Goal: Information Seeking & Learning: Check status

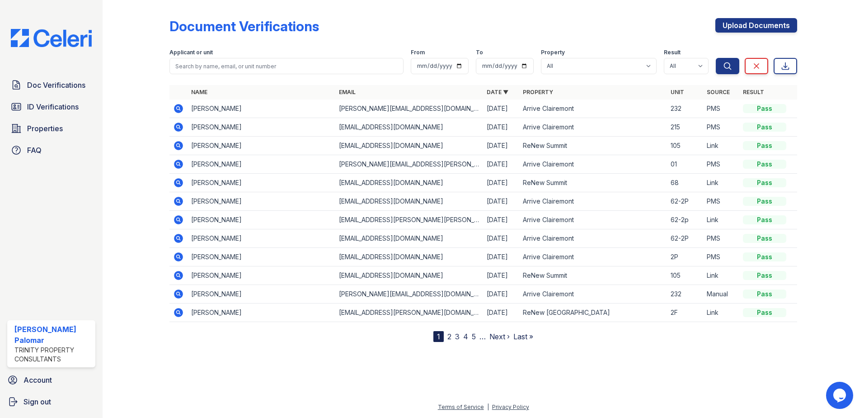
click at [180, 147] on icon at bounding box center [178, 145] width 11 height 11
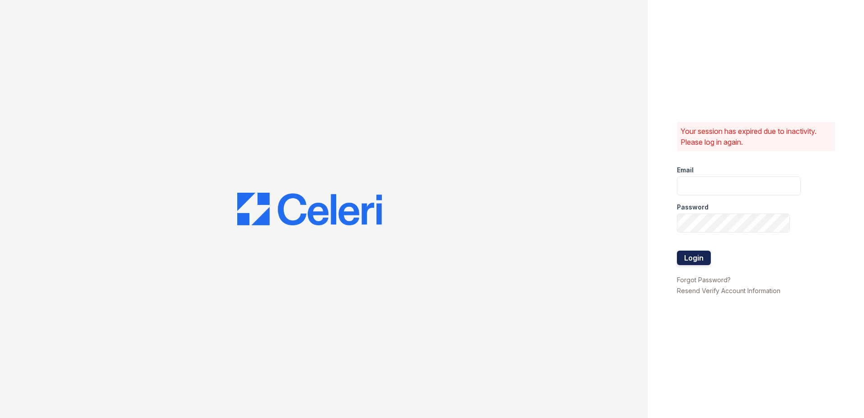
type input "gsencionpalomar@trinity-pm.com"
click at [680, 255] on button "Login" at bounding box center [694, 257] width 34 height 14
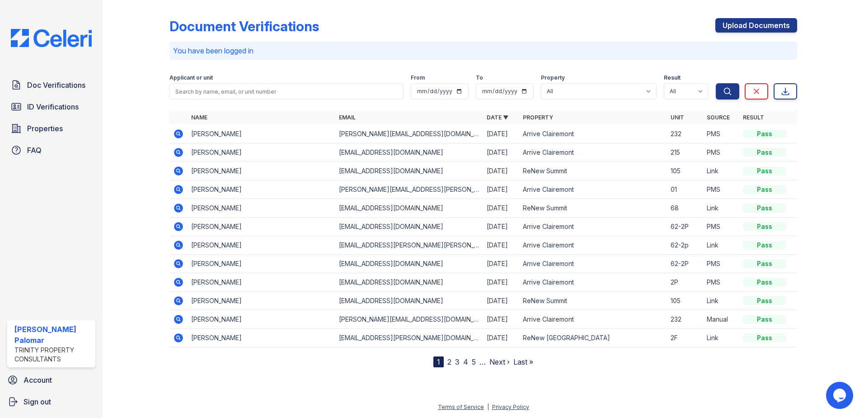
click at [180, 172] on icon at bounding box center [178, 170] width 9 height 9
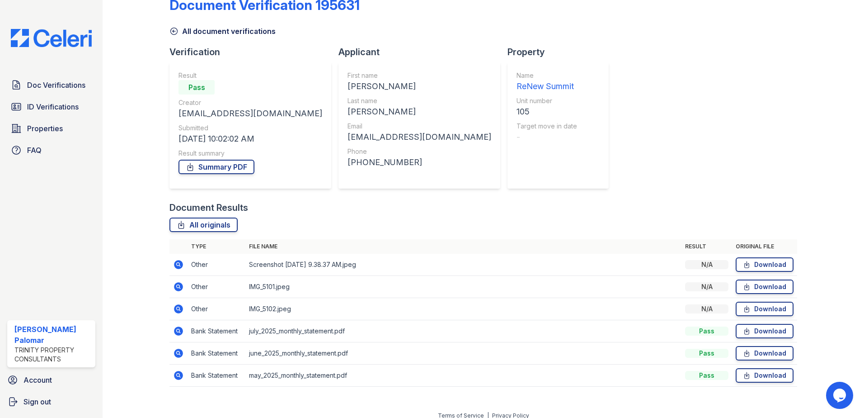
scroll to position [30, 0]
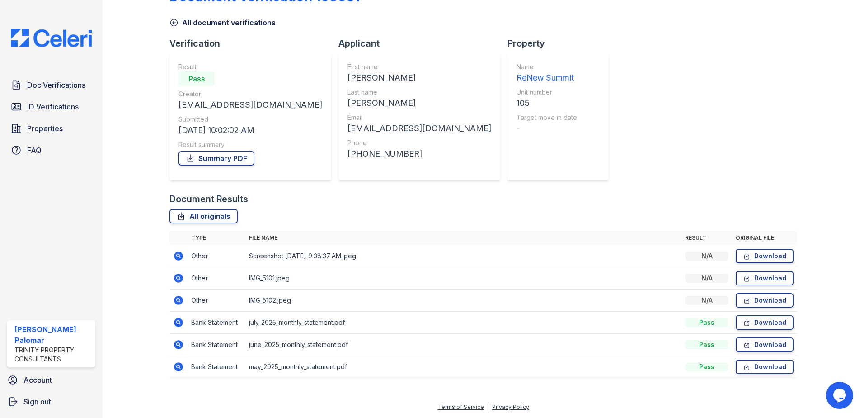
click at [179, 258] on icon at bounding box center [178, 255] width 9 height 9
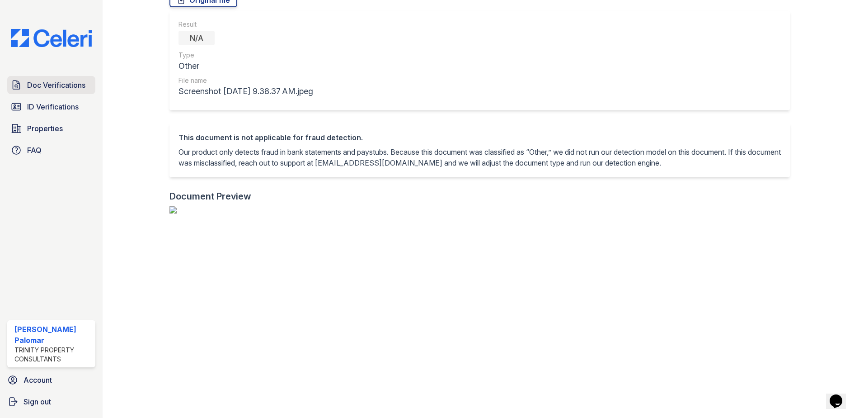
click at [66, 82] on span "Doc Verifications" at bounding box center [56, 85] width 58 height 11
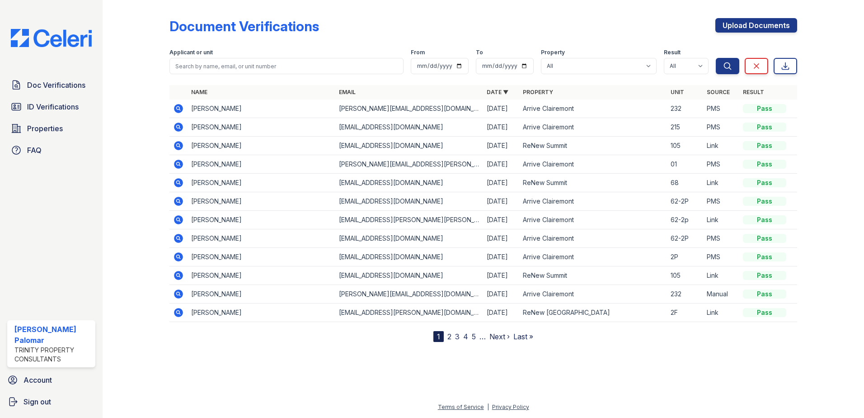
click at [177, 143] on icon at bounding box center [178, 145] width 9 height 9
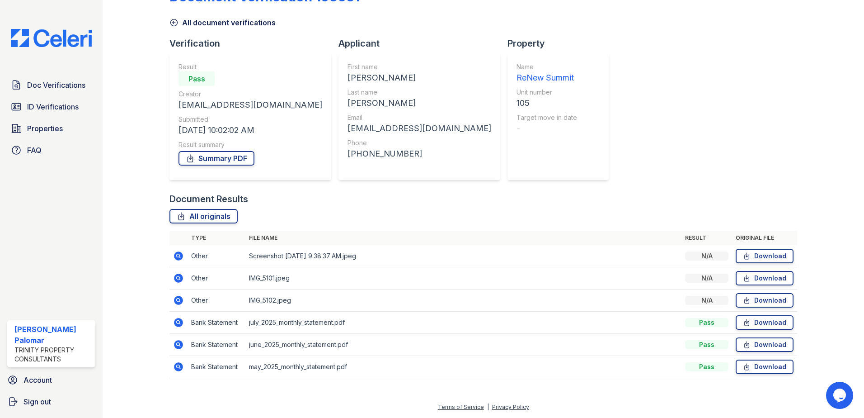
click at [178, 254] on icon at bounding box center [178, 255] width 11 height 11
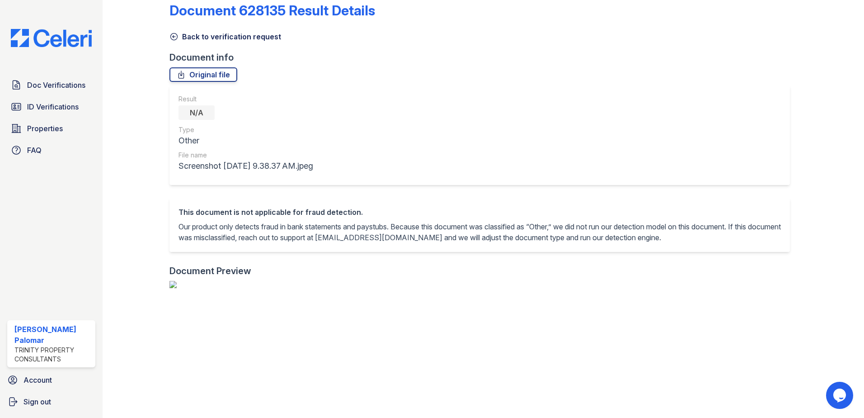
scroll to position [11, 0]
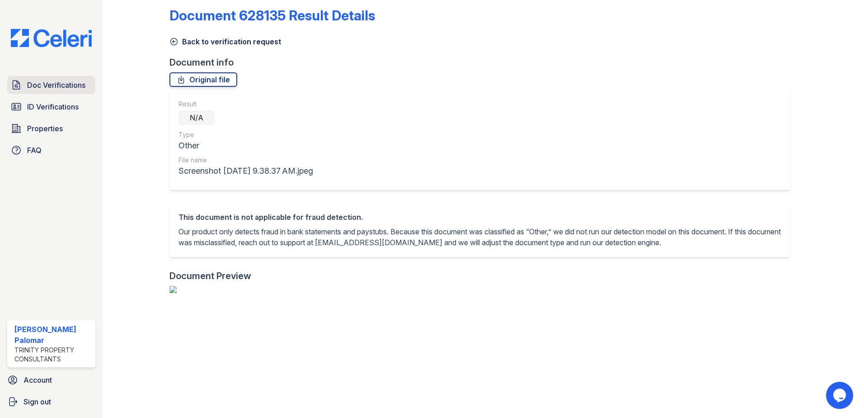
click at [78, 91] on link "Doc Verifications" at bounding box center [51, 85] width 88 height 18
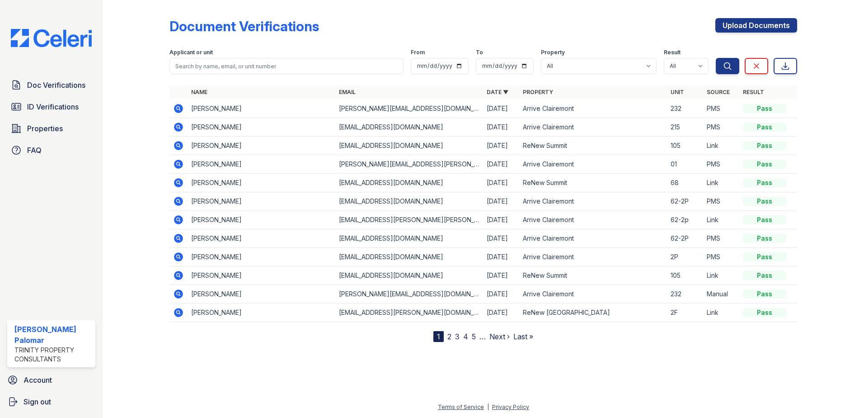
click at [180, 146] on icon at bounding box center [178, 145] width 11 height 11
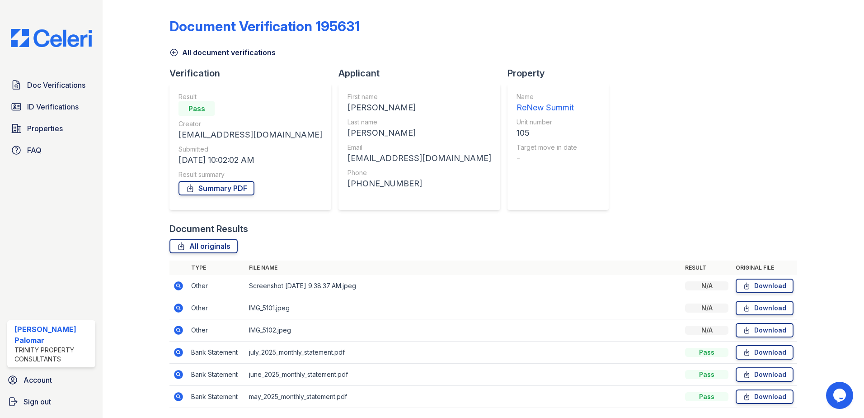
click at [201, 52] on link "All document verifications" at bounding box center [223, 52] width 106 height 11
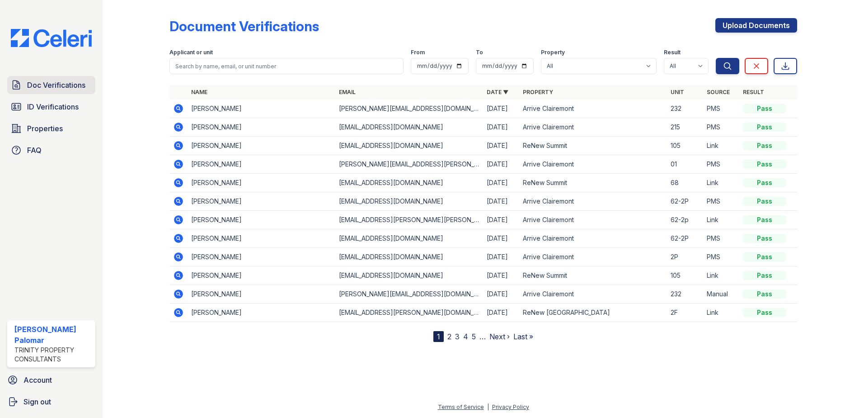
click at [61, 84] on span "Doc Verifications" at bounding box center [56, 85] width 58 height 11
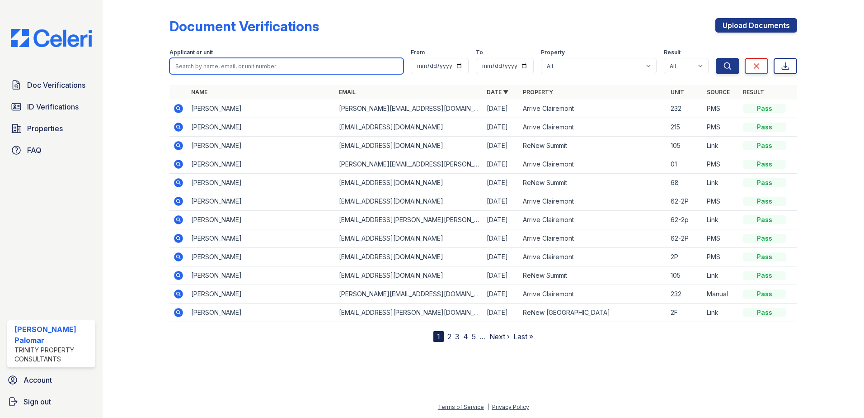
click at [231, 61] on input "search" at bounding box center [287, 66] width 234 height 16
type input "aida '"
click at [716, 58] on button "Search" at bounding box center [728, 66] width 24 height 16
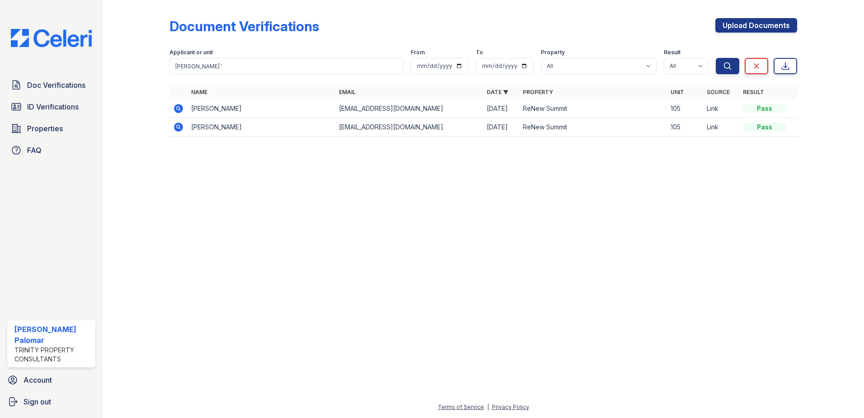
click at [174, 125] on icon at bounding box center [178, 127] width 11 height 11
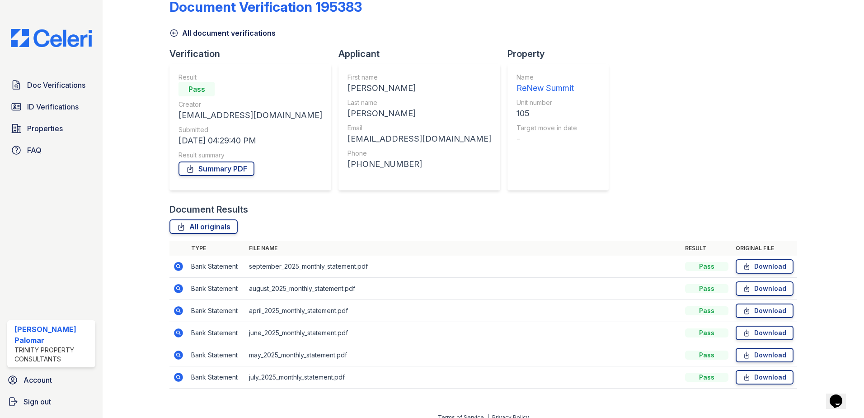
scroll to position [30, 0]
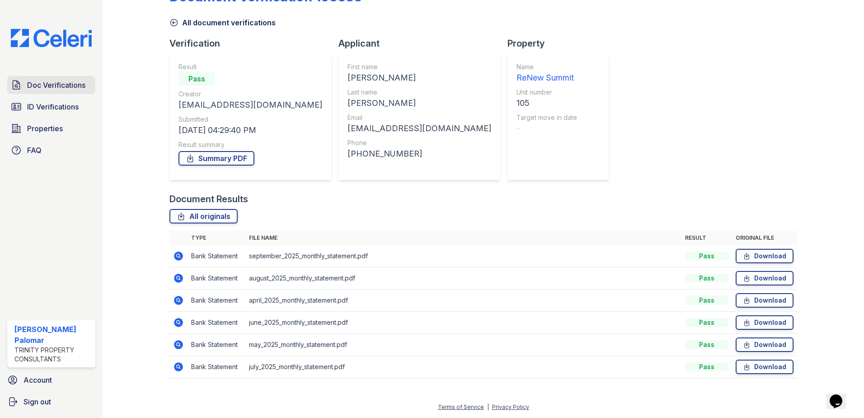
click at [63, 88] on span "Doc Verifications" at bounding box center [56, 85] width 58 height 11
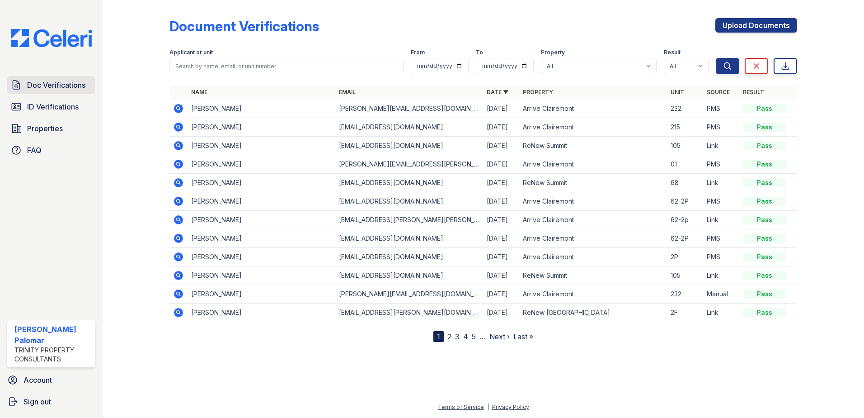
click at [52, 84] on span "Doc Verifications" at bounding box center [56, 85] width 58 height 11
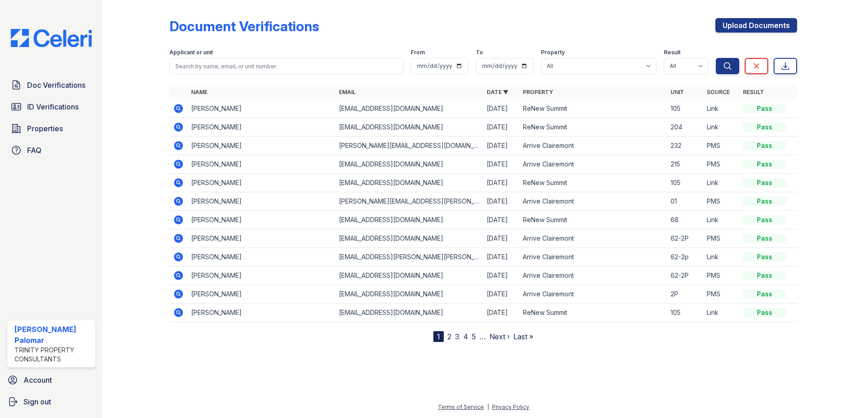
click at [175, 125] on icon at bounding box center [178, 127] width 9 height 9
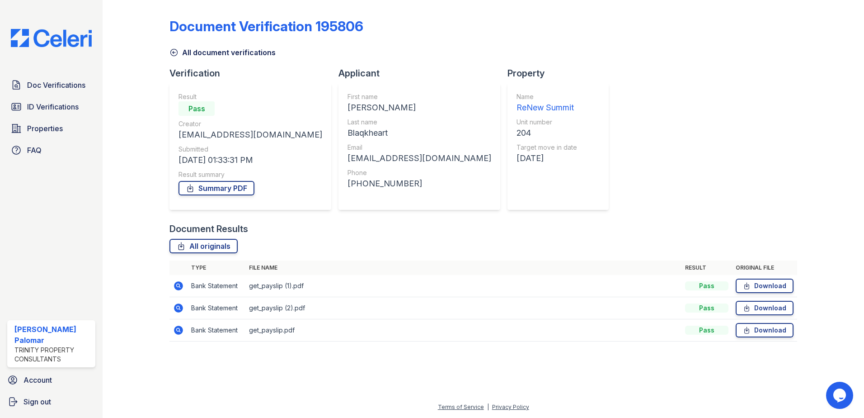
click at [177, 331] on icon at bounding box center [178, 330] width 11 height 11
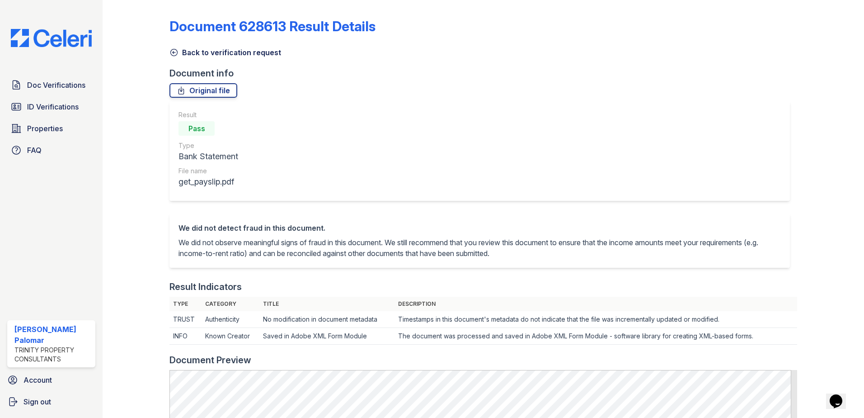
click at [174, 51] on icon at bounding box center [174, 52] width 9 height 9
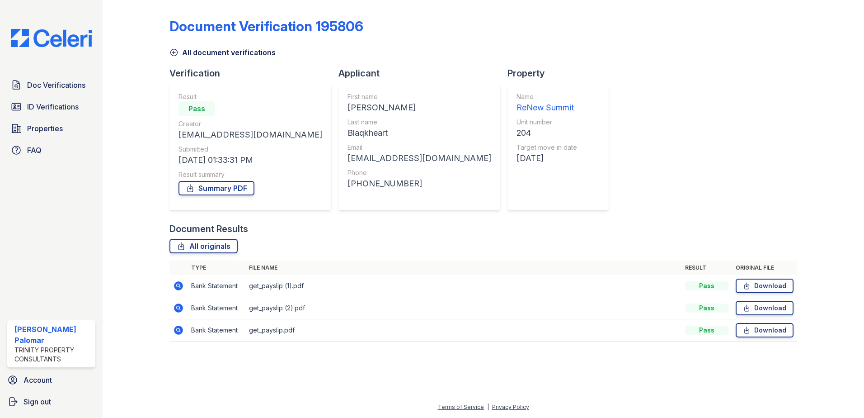
click at [174, 307] on icon at bounding box center [178, 307] width 11 height 11
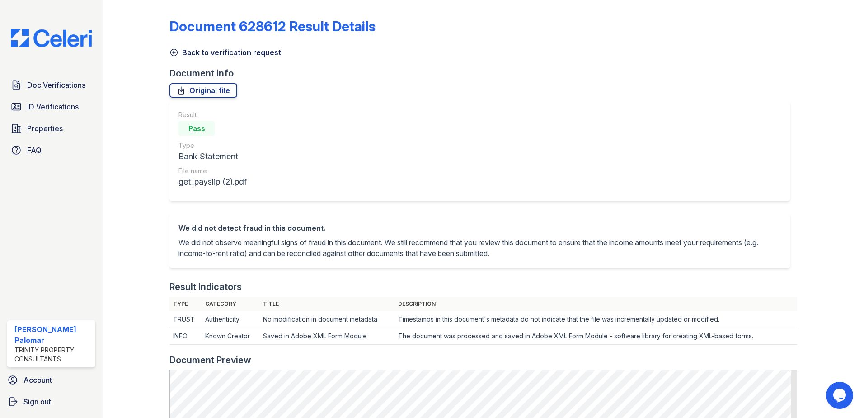
click at [175, 54] on icon at bounding box center [174, 52] width 9 height 9
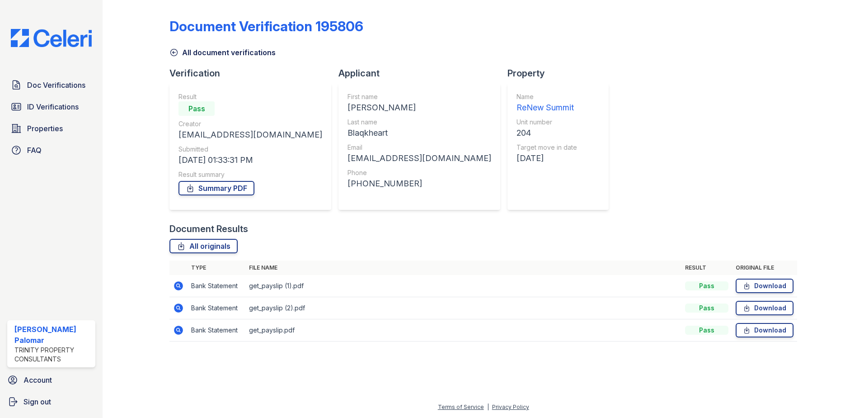
click at [181, 286] on icon at bounding box center [178, 285] width 9 height 9
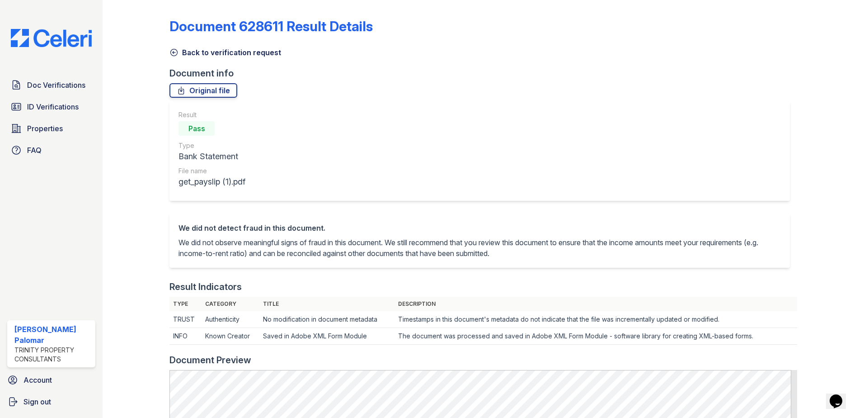
click at [175, 51] on icon at bounding box center [174, 52] width 9 height 9
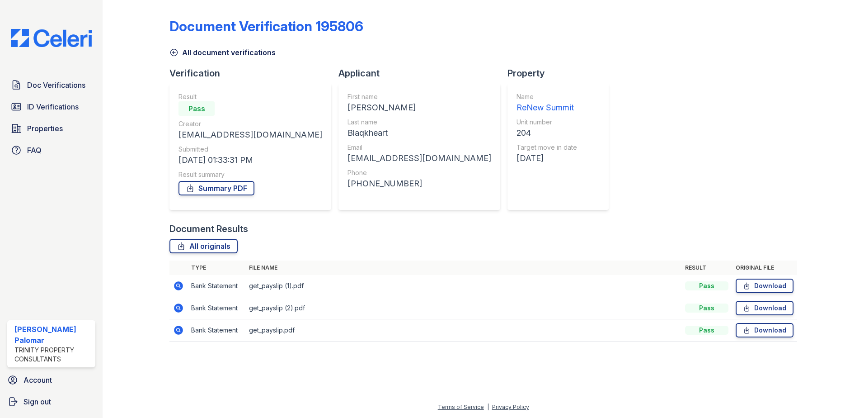
click at [175, 283] on icon at bounding box center [178, 285] width 9 height 9
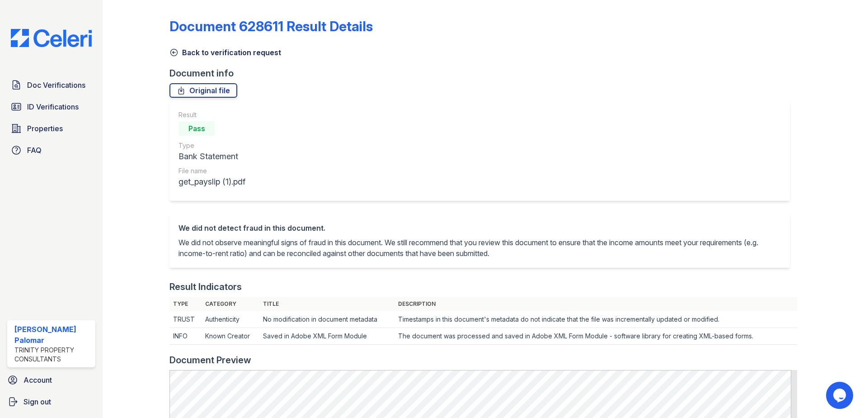
click at [175, 53] on icon at bounding box center [174, 52] width 9 height 9
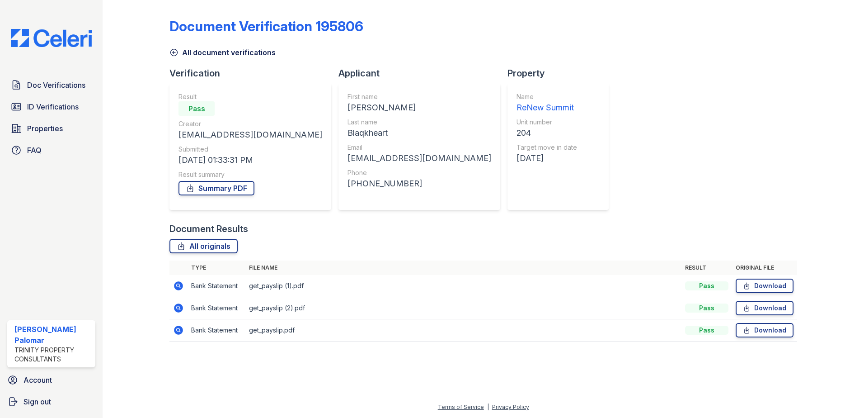
click at [179, 287] on icon at bounding box center [178, 285] width 9 height 9
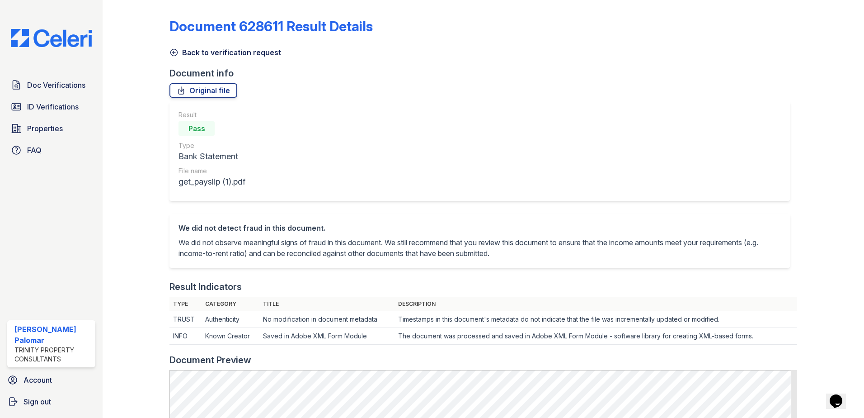
click at [171, 53] on icon at bounding box center [174, 52] width 9 height 9
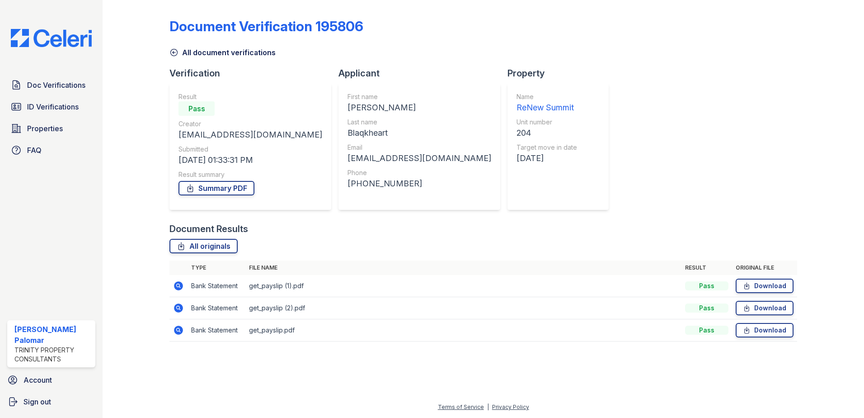
click at [178, 307] on icon at bounding box center [178, 307] width 2 height 2
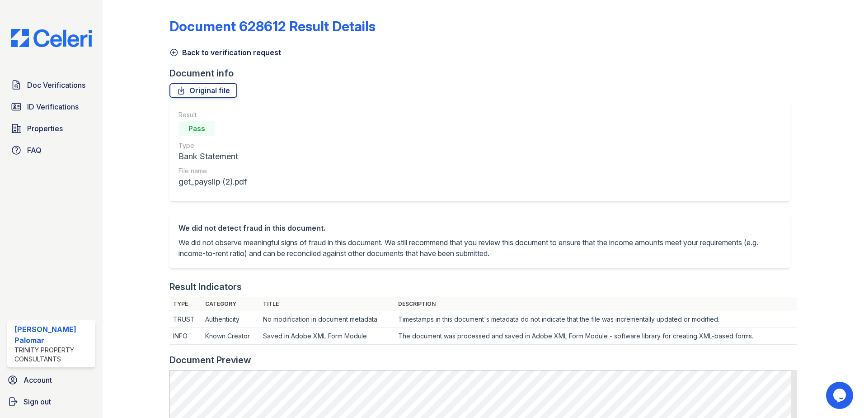
click at [175, 51] on icon at bounding box center [174, 52] width 9 height 9
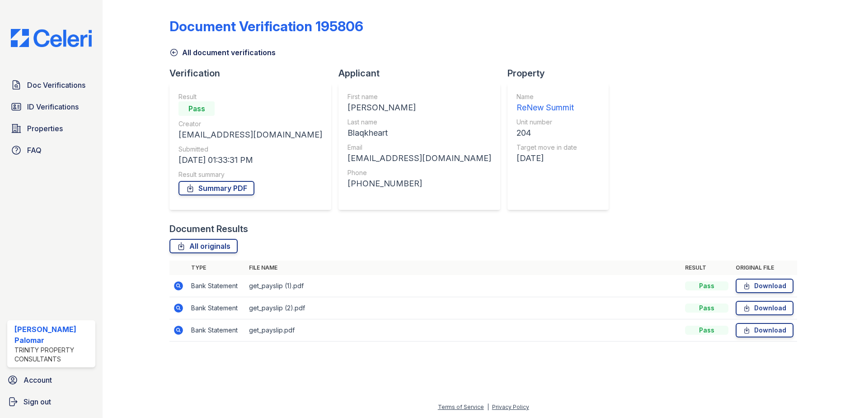
click at [176, 330] on icon at bounding box center [178, 329] width 9 height 9
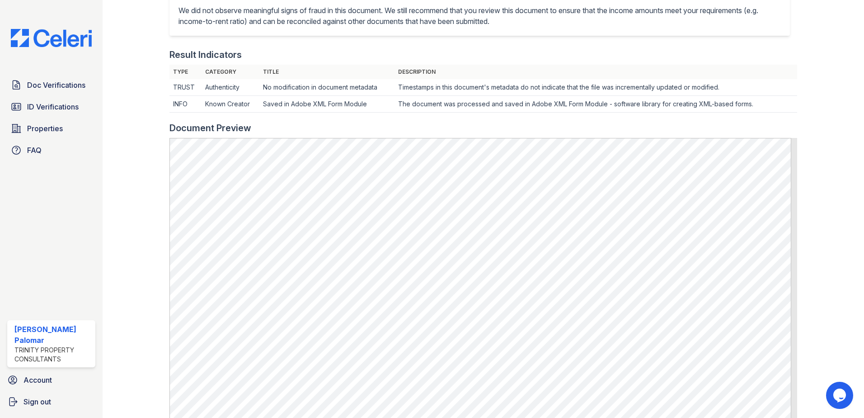
scroll to position [226, 0]
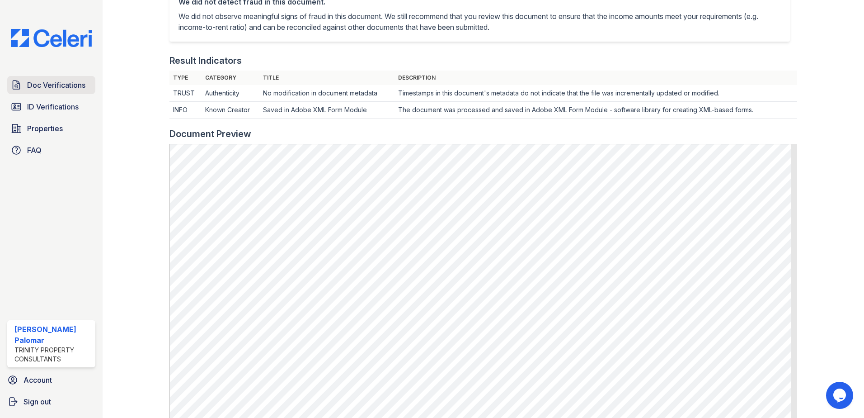
click at [63, 77] on link "Doc Verifications" at bounding box center [51, 85] width 88 height 18
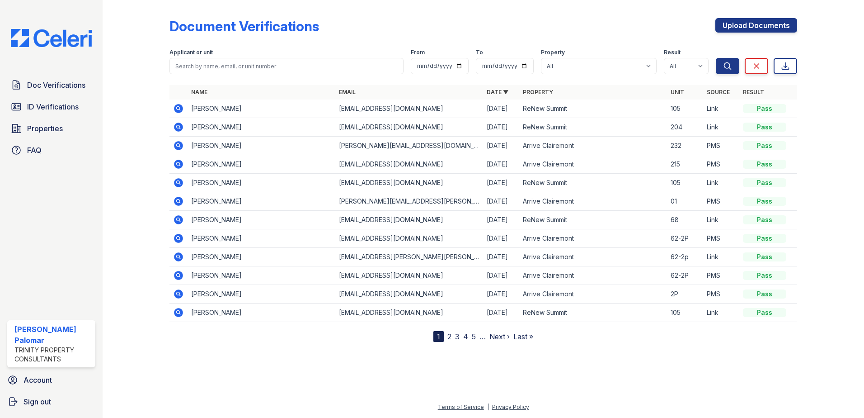
click at [182, 109] on icon at bounding box center [178, 108] width 9 height 9
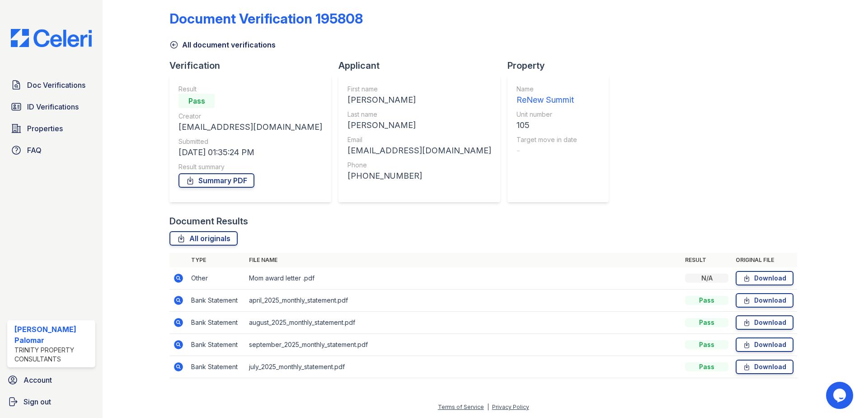
click at [179, 275] on icon at bounding box center [178, 278] width 9 height 9
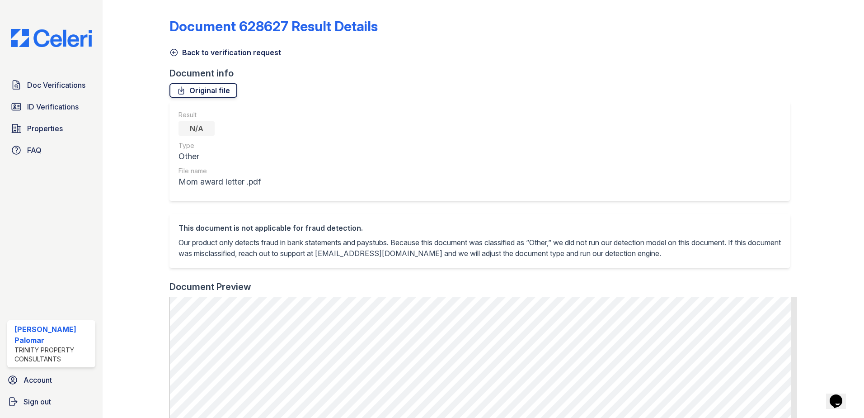
click at [212, 92] on link "Original file" at bounding box center [204, 90] width 68 height 14
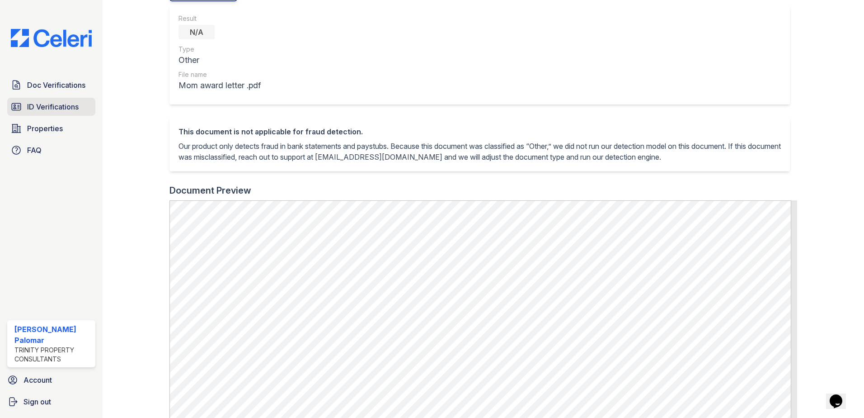
scroll to position [90, 0]
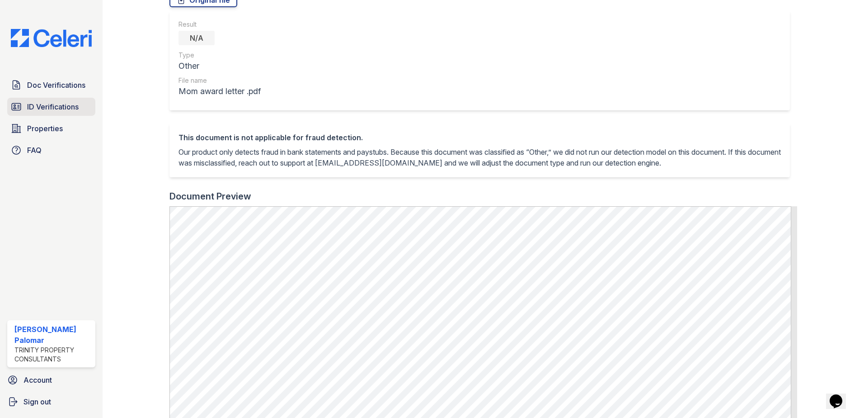
click at [70, 108] on span "ID Verifications" at bounding box center [53, 106] width 52 height 11
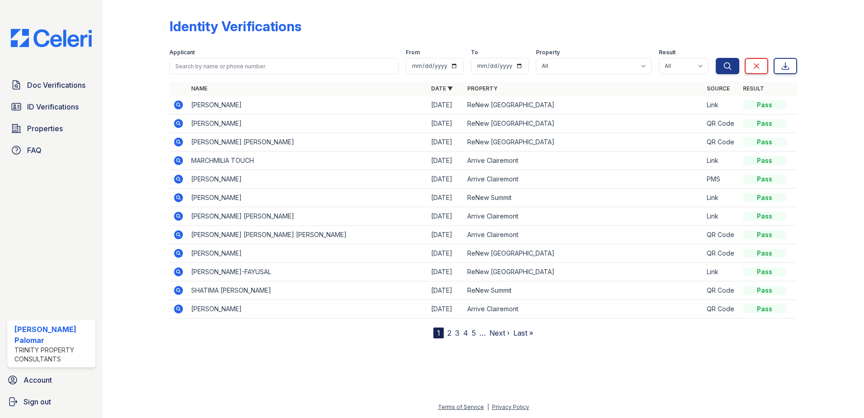
click at [179, 197] on icon at bounding box center [178, 197] width 11 height 11
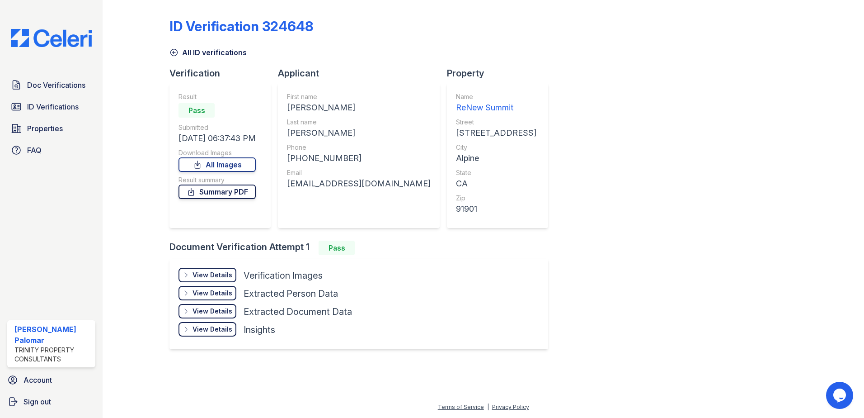
click at [236, 193] on link "Summary PDF" at bounding box center [217, 191] width 77 height 14
drag, startPoint x: 628, startPoint y: 194, endPoint x: 598, endPoint y: 193, distance: 29.9
click at [628, 194] on div "ID Verification 324648 All ID verifications Verification Result Pass Submitted …" at bounding box center [484, 183] width 628 height 358
click at [221, 277] on div "View Details" at bounding box center [213, 274] width 40 height 9
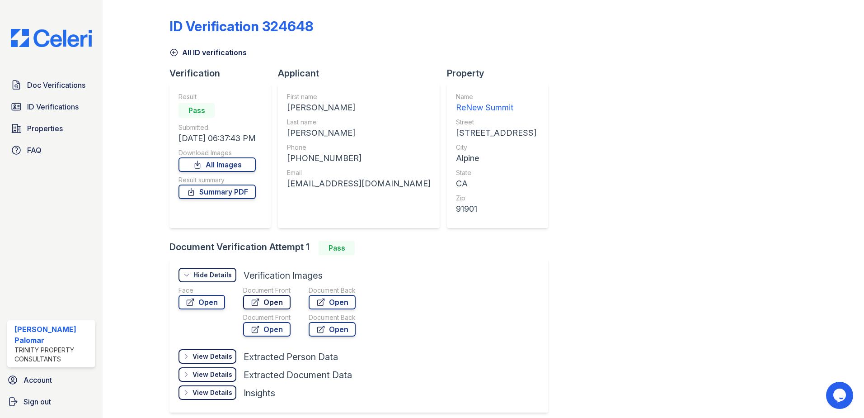
click at [274, 303] on link "Open" at bounding box center [266, 302] width 47 height 14
click at [344, 307] on link "Open" at bounding box center [332, 302] width 47 height 14
click at [46, 99] on link "ID Verifications" at bounding box center [51, 107] width 88 height 18
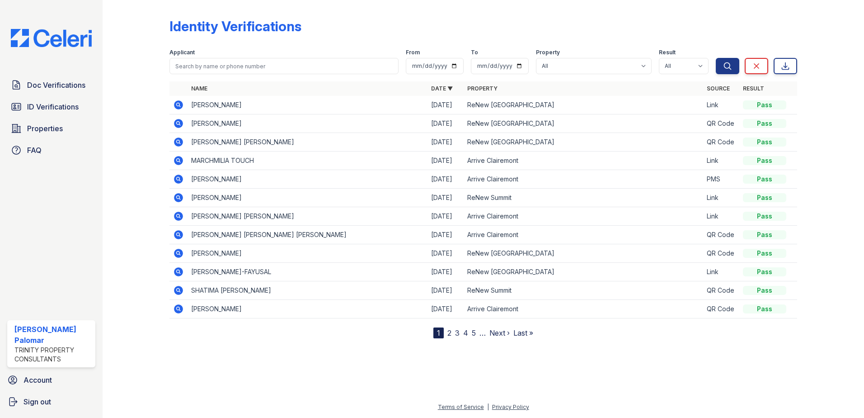
click at [447, 333] on nav "1 2 3 4 5 … Next › Last »" at bounding box center [484, 332] width 100 height 11
click at [448, 333] on link "2" at bounding box center [450, 332] width 4 height 9
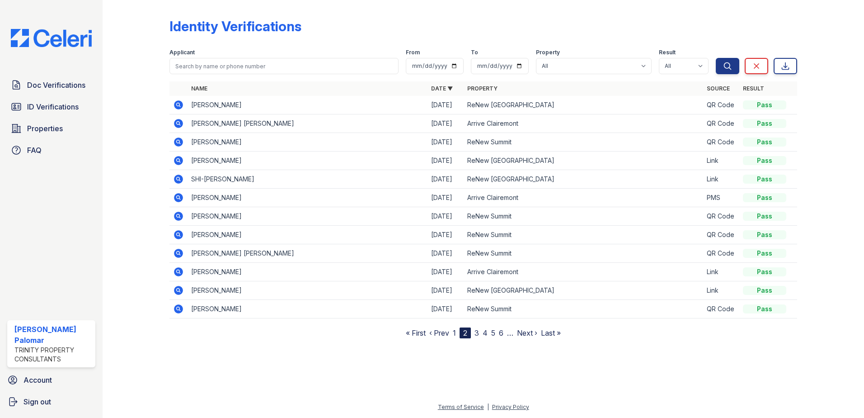
click at [454, 333] on link "1" at bounding box center [454, 332] width 3 height 9
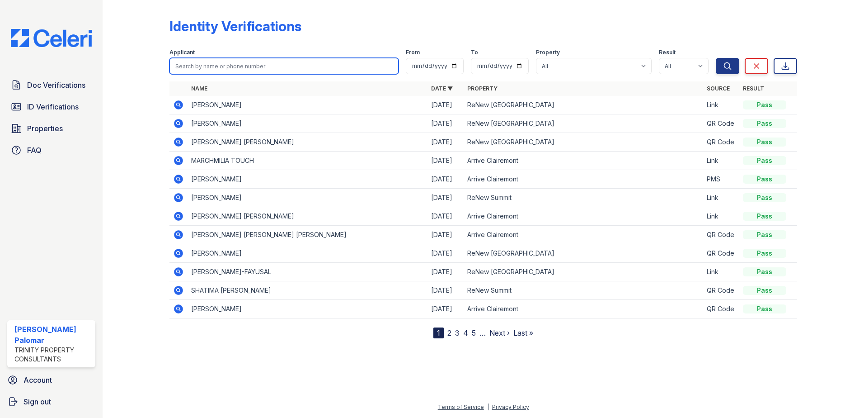
click at [212, 61] on input "search" at bounding box center [284, 66] width 229 height 16
type input "[PERSON_NAME]"
click at [716, 58] on button "Search" at bounding box center [728, 66] width 24 height 16
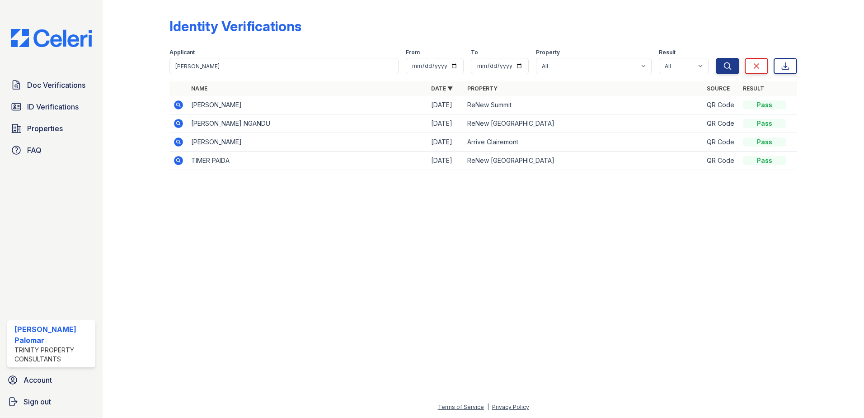
click at [175, 106] on icon at bounding box center [178, 104] width 9 height 9
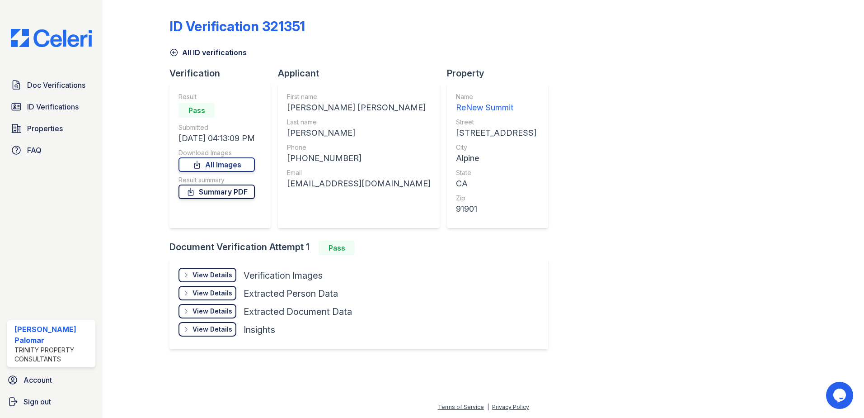
click at [230, 193] on link "Summary PDF" at bounding box center [217, 191] width 76 height 14
click at [228, 275] on div "View Details" at bounding box center [213, 274] width 40 height 9
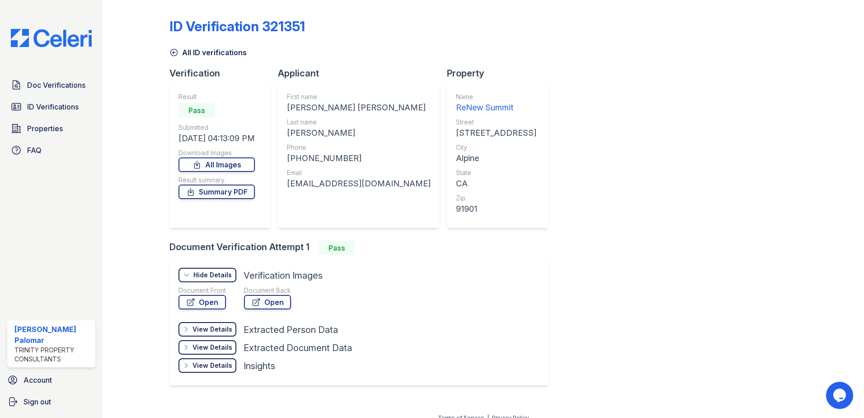
drag, startPoint x: 650, startPoint y: 144, endPoint x: 490, endPoint y: 223, distance: 178.5
click at [650, 144] on div "ID Verification 321351 All ID verifications Verification Result Pass Submitted …" at bounding box center [484, 201] width 628 height 394
drag, startPoint x: 679, startPoint y: 169, endPoint x: 584, endPoint y: 176, distance: 95.2
click at [679, 169] on div "ID Verification 321351 All ID verifications Verification Result Pass Submitted …" at bounding box center [484, 201] width 628 height 394
click at [205, 310] on div "Document Front Open" at bounding box center [202, 299] width 47 height 27
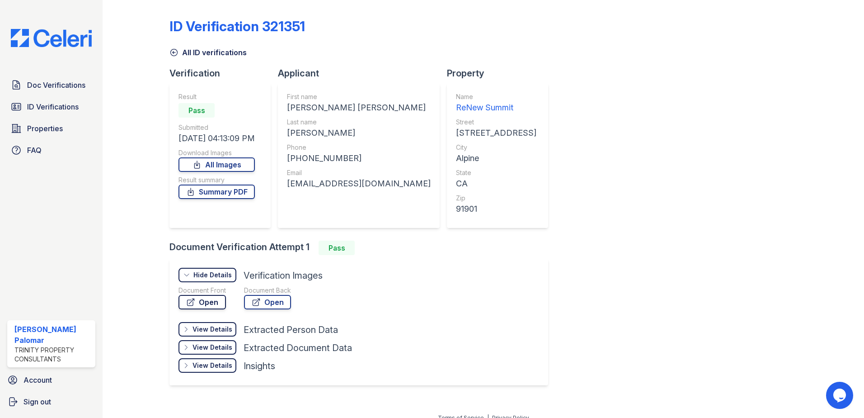
click at [208, 305] on link "Open" at bounding box center [202, 302] width 47 height 14
click at [276, 307] on link "Open" at bounding box center [267, 302] width 47 height 14
click at [59, 88] on span "Doc Verifications" at bounding box center [56, 85] width 58 height 11
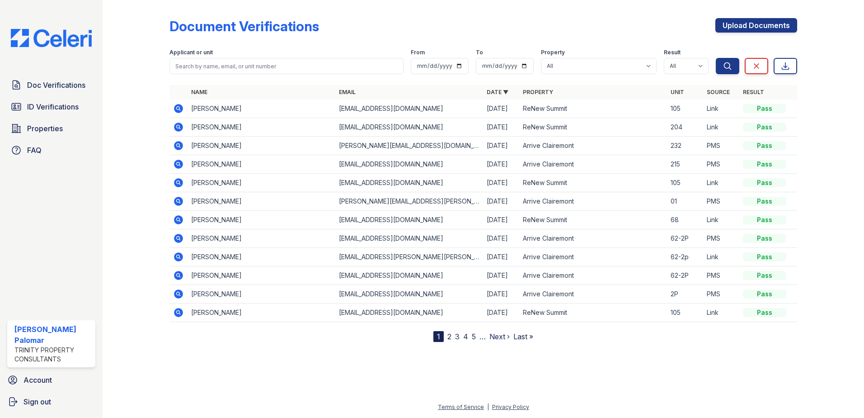
click at [177, 106] on icon at bounding box center [178, 108] width 9 height 9
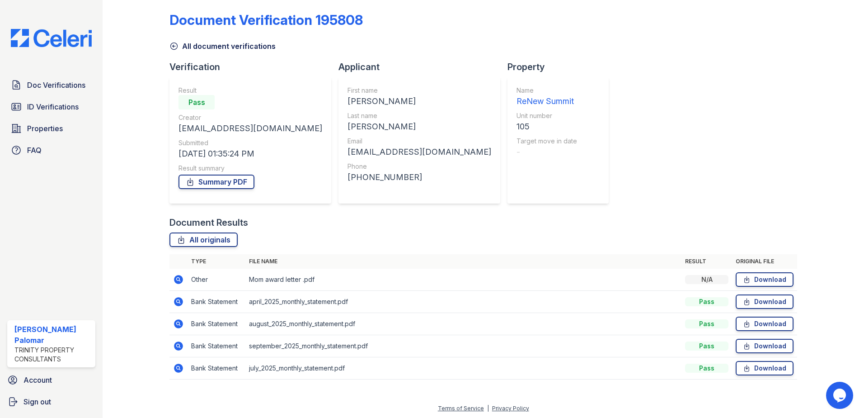
scroll to position [8, 0]
click at [180, 367] on icon at bounding box center [178, 366] width 9 height 9
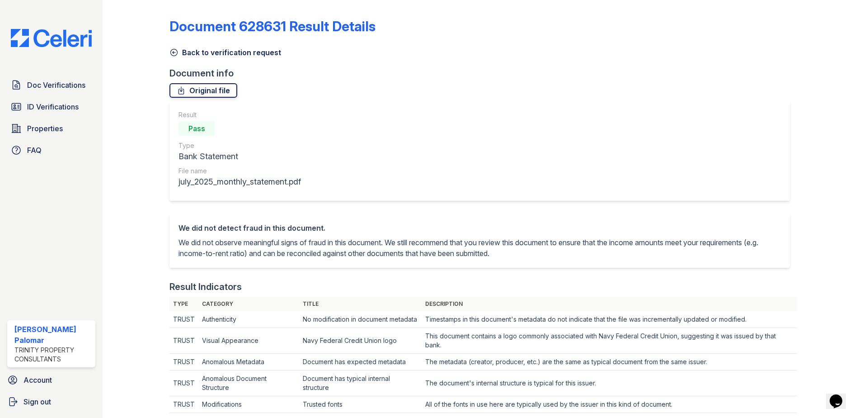
click at [208, 91] on link "Original file" at bounding box center [204, 90] width 68 height 14
click at [232, 54] on link "Back to verification request" at bounding box center [226, 52] width 112 height 11
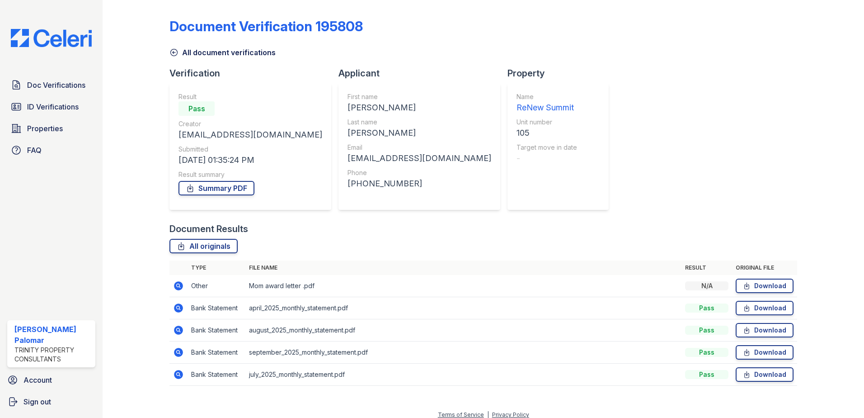
click at [179, 330] on icon at bounding box center [178, 330] width 11 height 11
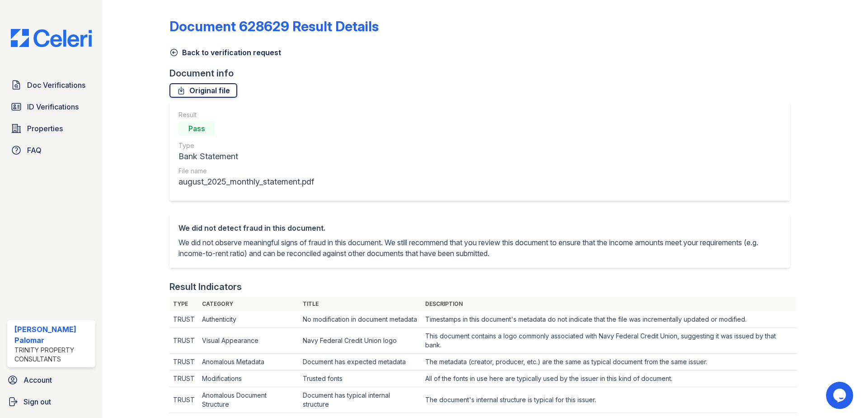
click at [216, 94] on link "Original file" at bounding box center [204, 90] width 68 height 14
drag, startPoint x: 590, startPoint y: 85, endPoint x: 551, endPoint y: 52, distance: 50.7
click at [590, 85] on div "Original file" at bounding box center [484, 90] width 628 height 14
click at [211, 52] on link "Back to verification request" at bounding box center [226, 52] width 112 height 11
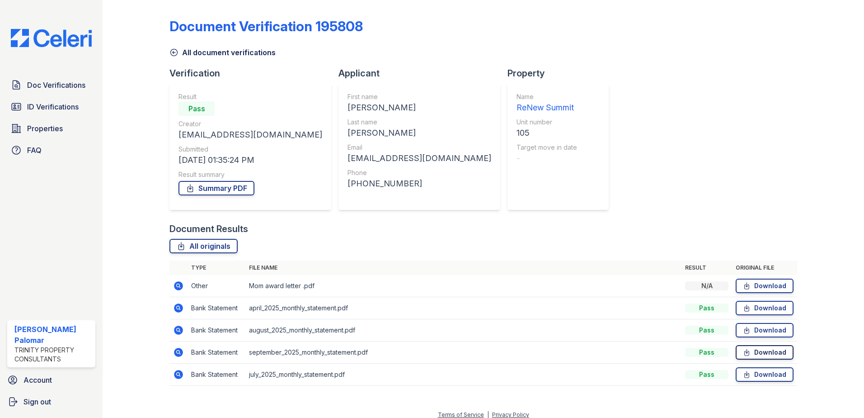
click at [745, 351] on icon at bounding box center [747, 352] width 8 height 9
click at [603, 84] on div "Document Verification 195808 All document verifications Verification Result Pas…" at bounding box center [484, 199] width 628 height 391
click at [180, 288] on icon at bounding box center [178, 285] width 9 height 9
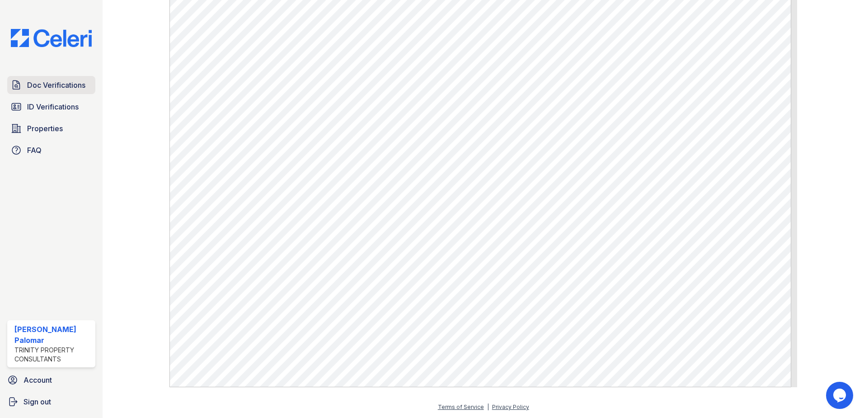
click at [50, 91] on link "Doc Verifications" at bounding box center [51, 85] width 88 height 18
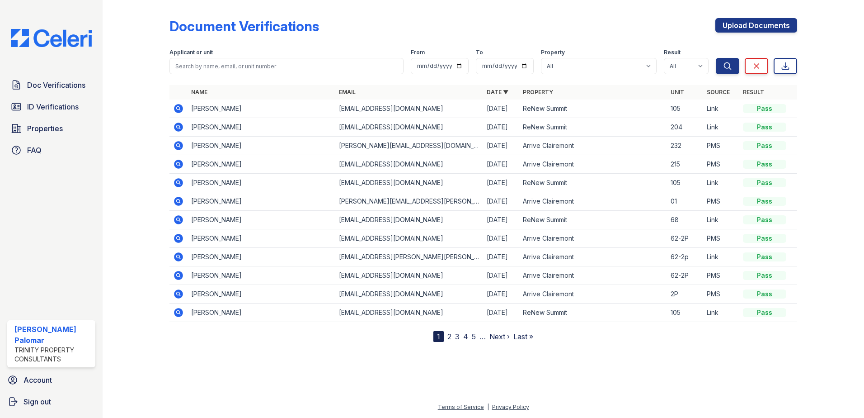
click at [178, 107] on icon at bounding box center [178, 108] width 11 height 11
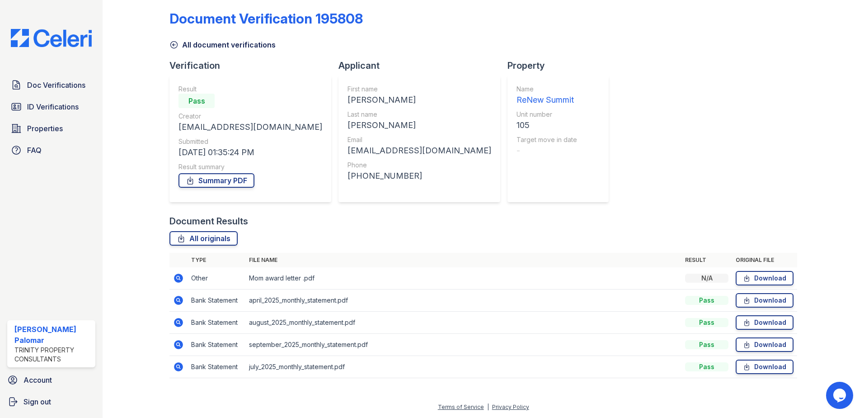
click at [178, 368] on icon at bounding box center [178, 366] width 9 height 9
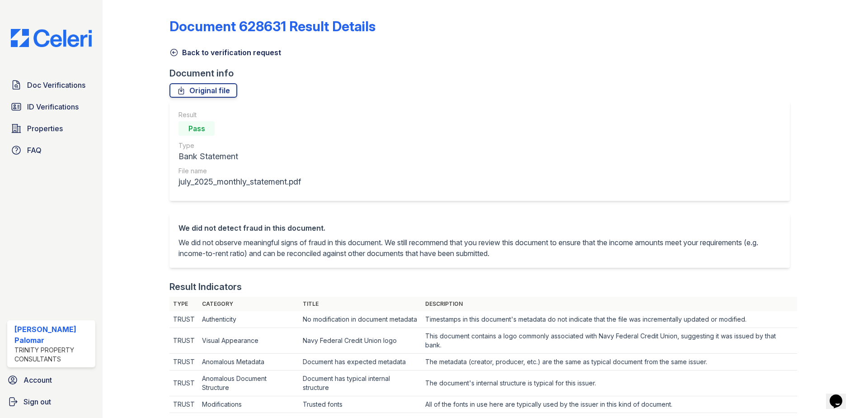
click at [210, 51] on link "Back to verification request" at bounding box center [226, 52] width 112 height 11
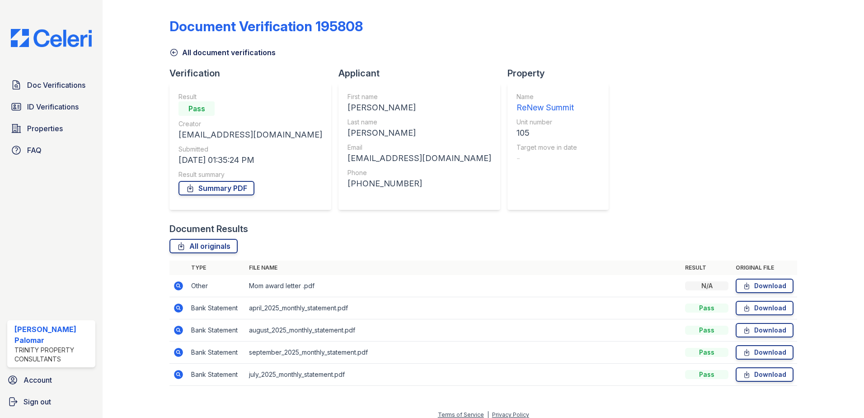
click at [178, 332] on icon at bounding box center [178, 329] width 9 height 9
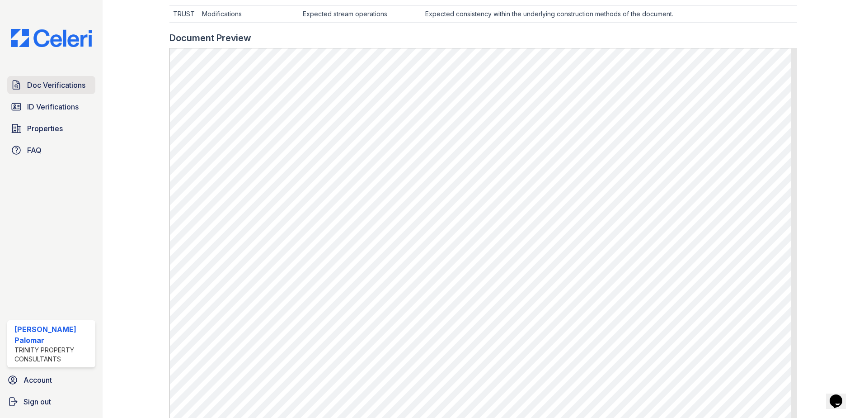
click at [59, 83] on span "Doc Verifications" at bounding box center [56, 85] width 58 height 11
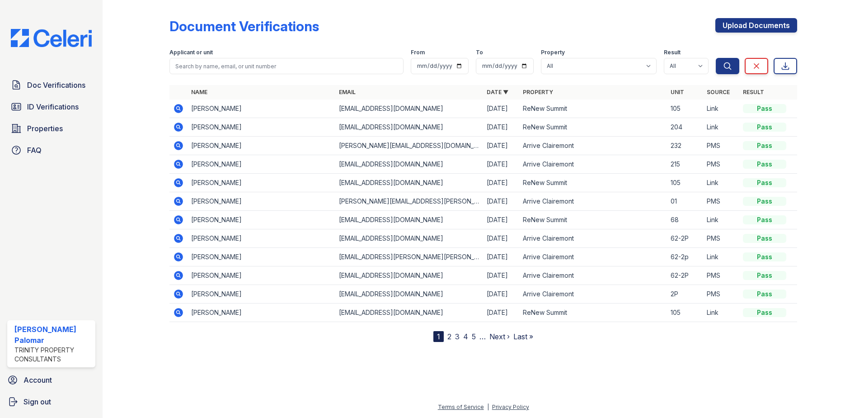
click at [180, 127] on icon at bounding box center [178, 127] width 11 height 11
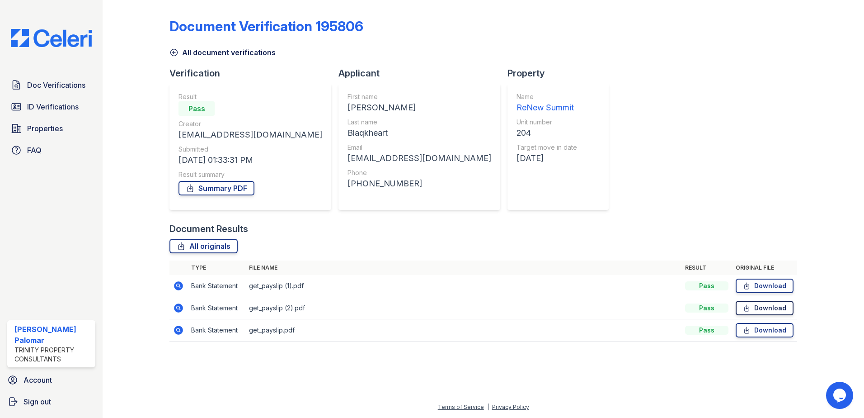
click at [753, 309] on link "Download" at bounding box center [765, 308] width 58 height 14
click at [176, 306] on icon at bounding box center [178, 307] width 9 height 9
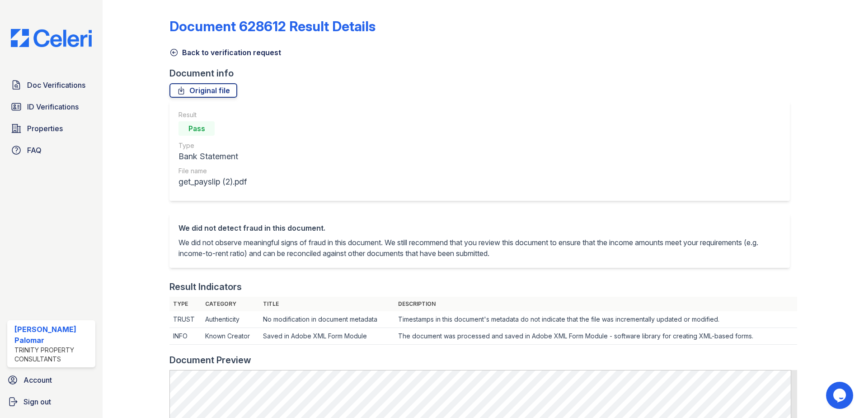
click at [217, 55] on link "Back to verification request" at bounding box center [226, 52] width 112 height 11
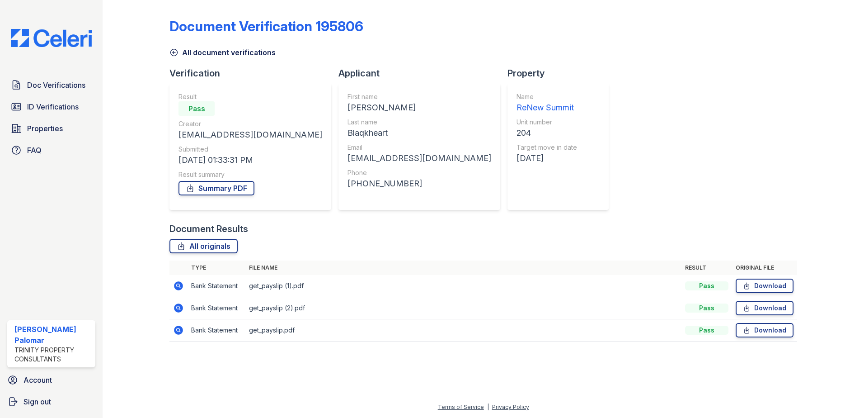
click at [175, 330] on icon at bounding box center [178, 329] width 9 height 9
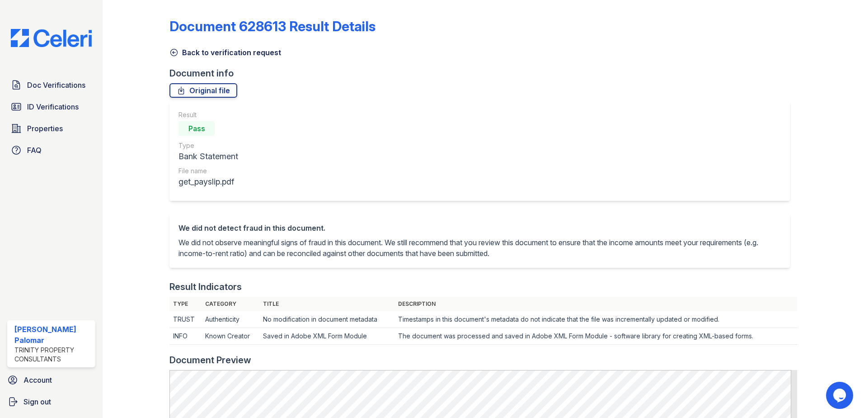
click at [204, 52] on link "Back to verification request" at bounding box center [226, 52] width 112 height 11
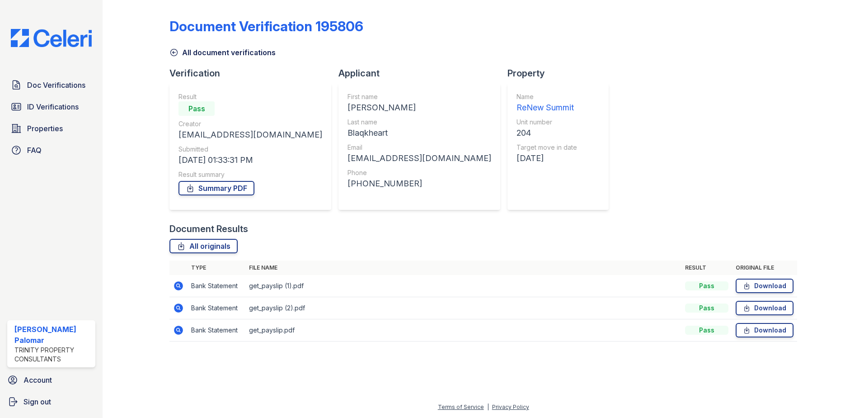
click at [179, 285] on icon at bounding box center [178, 285] width 11 height 11
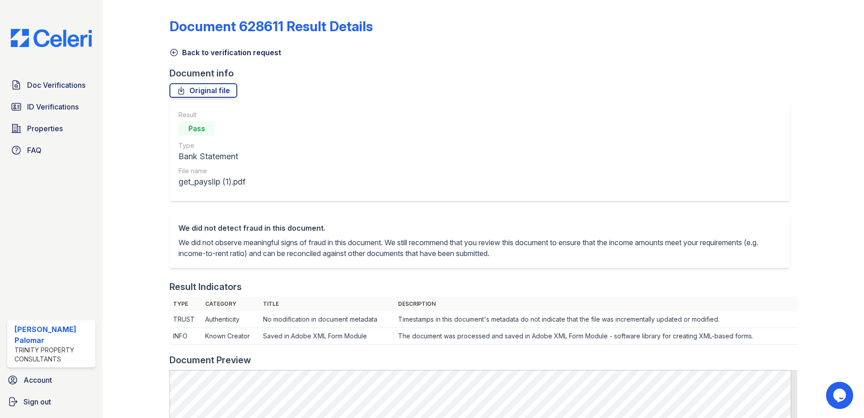
drag, startPoint x: 241, startPoint y: 53, endPoint x: 246, endPoint y: 56, distance: 6.3
click at [241, 53] on link "Back to verification request" at bounding box center [226, 52] width 112 height 11
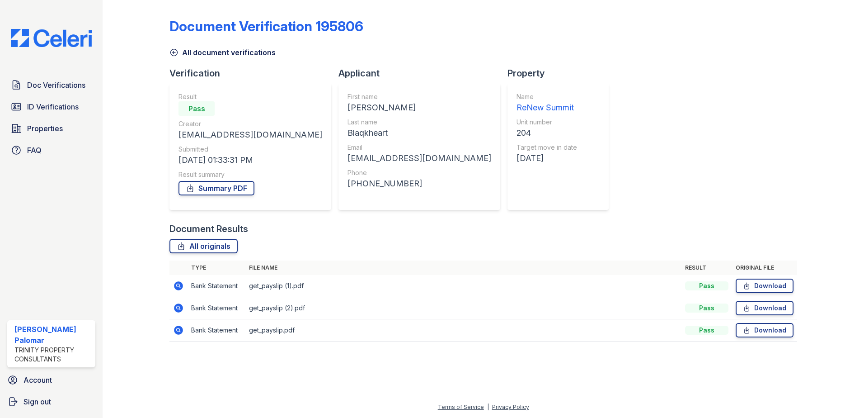
click at [180, 284] on icon at bounding box center [178, 285] width 9 height 9
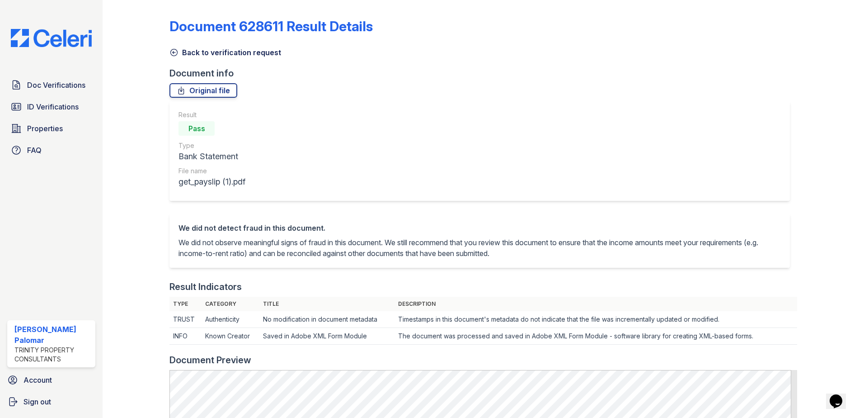
click at [214, 55] on link "Back to verification request" at bounding box center [226, 52] width 112 height 11
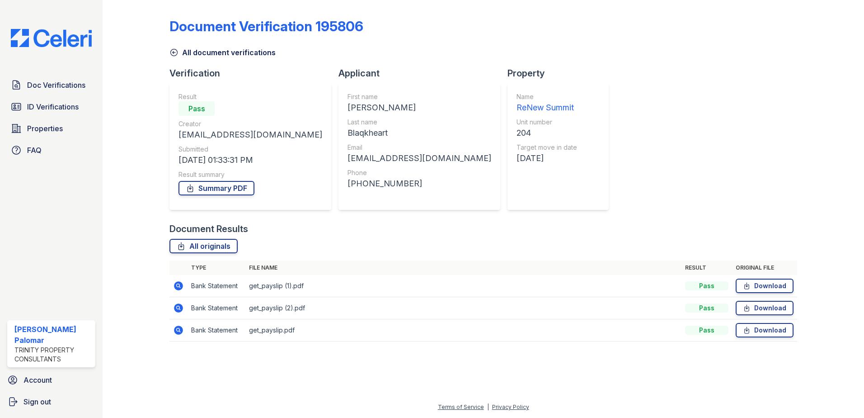
click at [180, 330] on icon at bounding box center [178, 329] width 9 height 9
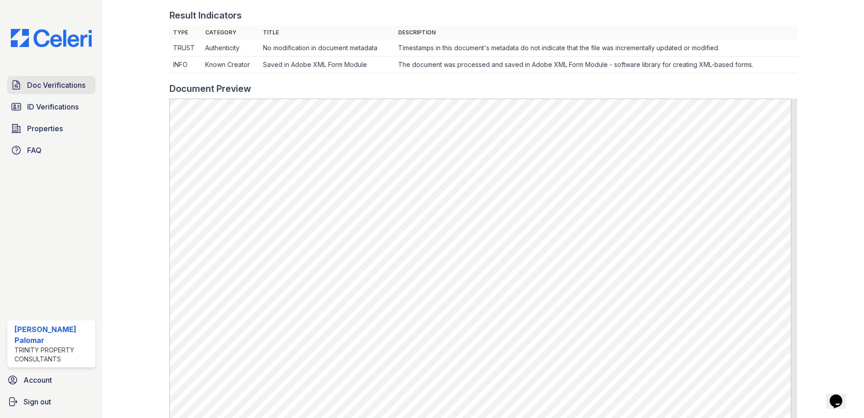
click at [53, 82] on span "Doc Verifications" at bounding box center [56, 85] width 58 height 11
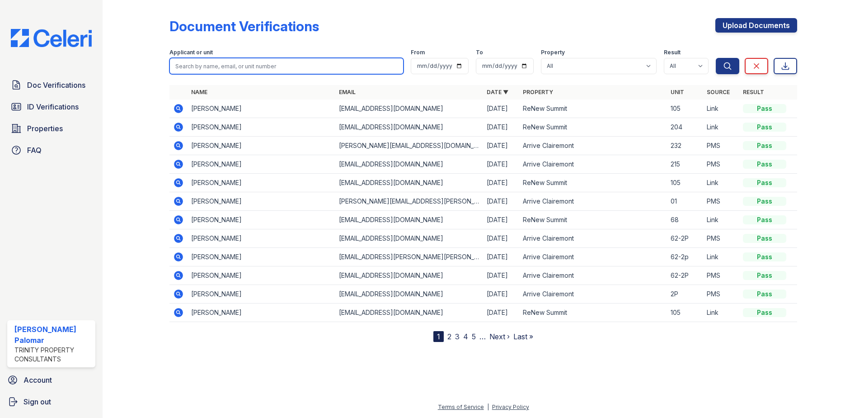
click at [261, 70] on input "search" at bounding box center [287, 66] width 234 height 16
type input "shatima"
click at [716, 58] on button "Search" at bounding box center [728, 66] width 24 height 16
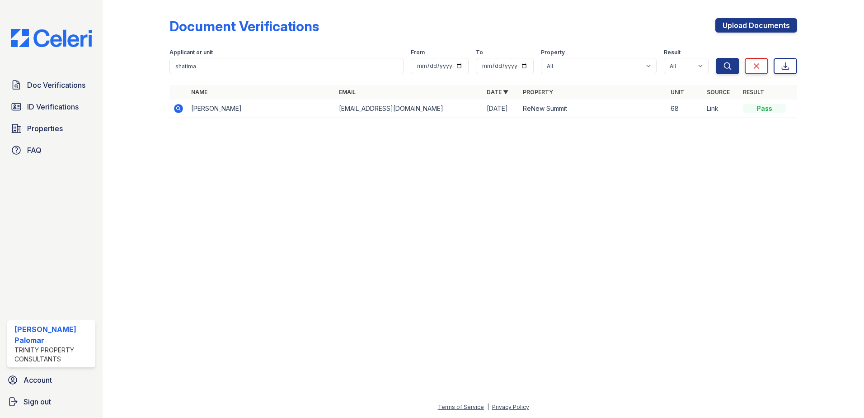
click at [175, 108] on icon at bounding box center [178, 108] width 9 height 9
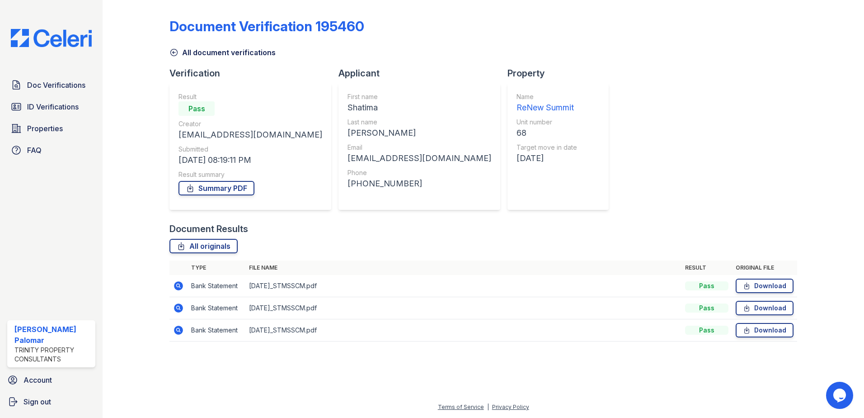
click at [176, 332] on icon at bounding box center [178, 329] width 9 height 9
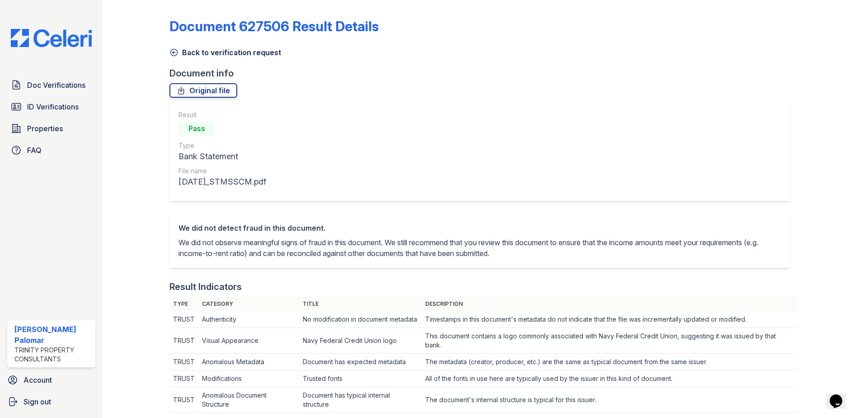
click at [208, 53] on link "Back to verification request" at bounding box center [226, 52] width 112 height 11
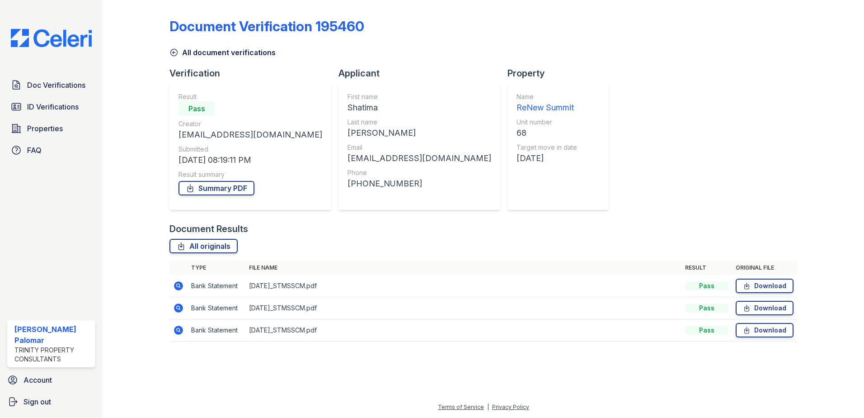
click at [177, 330] on icon at bounding box center [178, 330] width 11 height 11
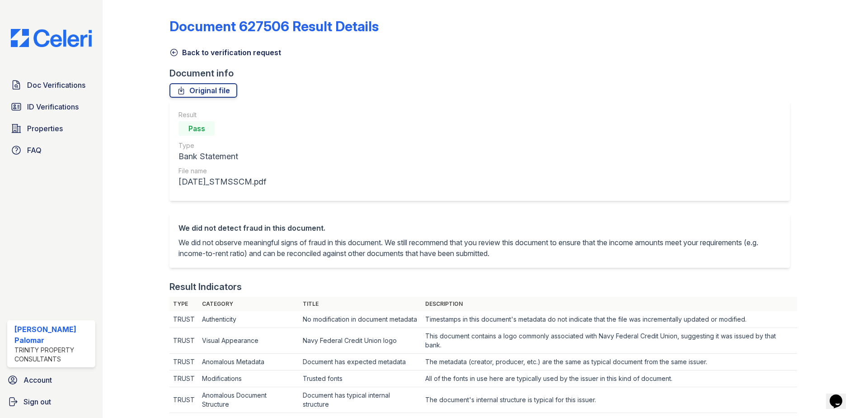
click at [209, 53] on link "Back to verification request" at bounding box center [226, 52] width 112 height 11
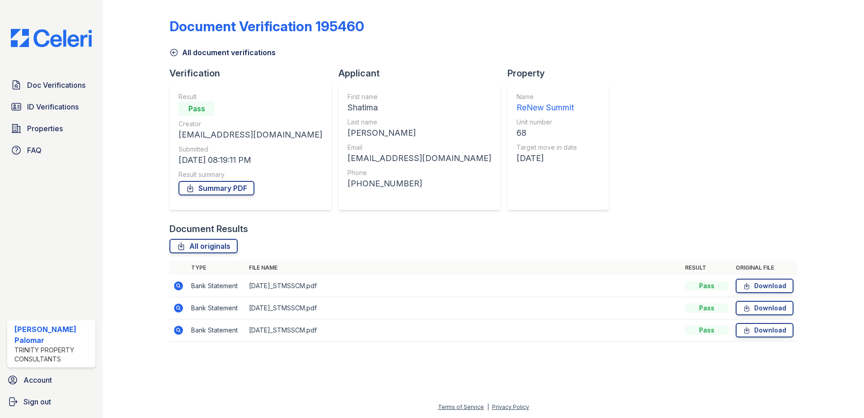
drag, startPoint x: 177, startPoint y: 309, endPoint x: 188, endPoint y: 307, distance: 11.6
click at [177, 309] on icon at bounding box center [178, 307] width 9 height 9
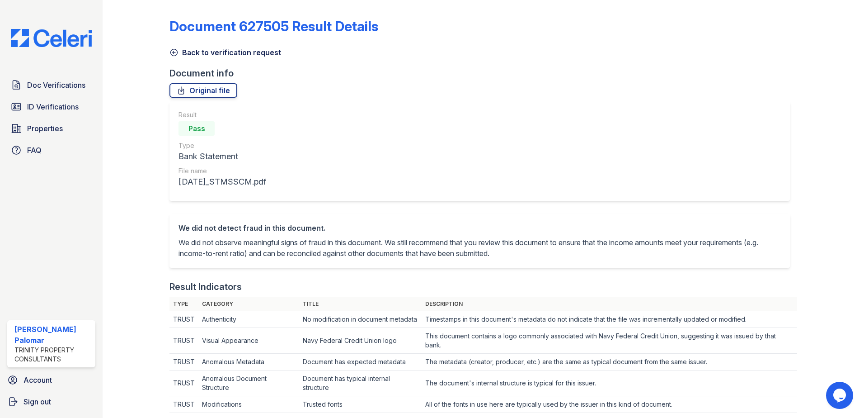
click at [195, 55] on link "Back to verification request" at bounding box center [226, 52] width 112 height 11
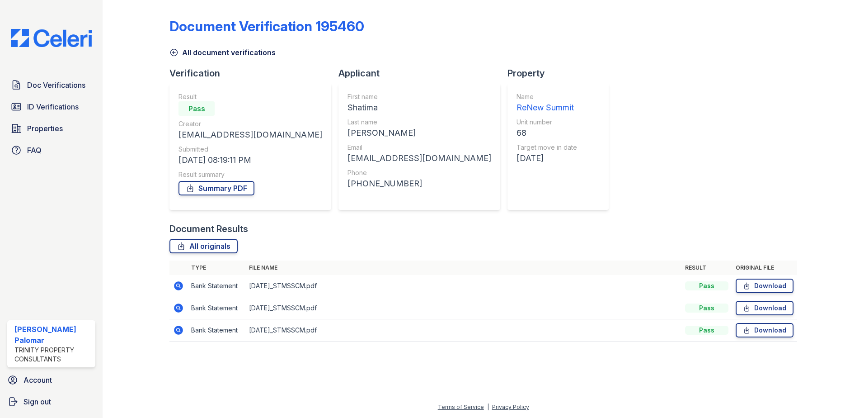
click at [181, 285] on icon at bounding box center [178, 285] width 9 height 9
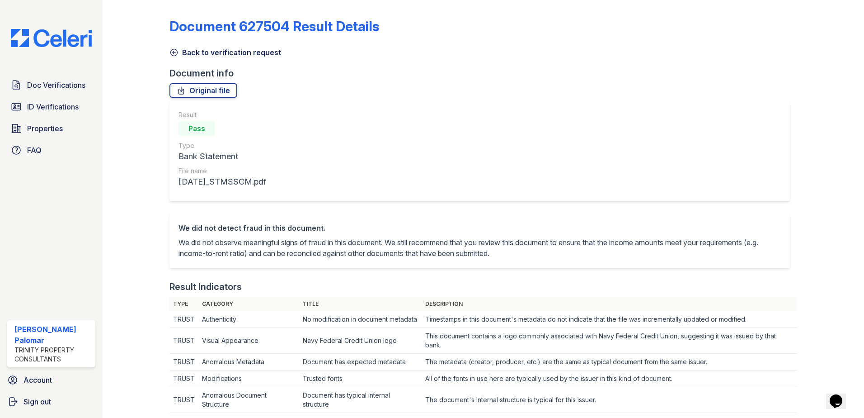
click at [201, 53] on link "Back to verification request" at bounding box center [226, 52] width 112 height 11
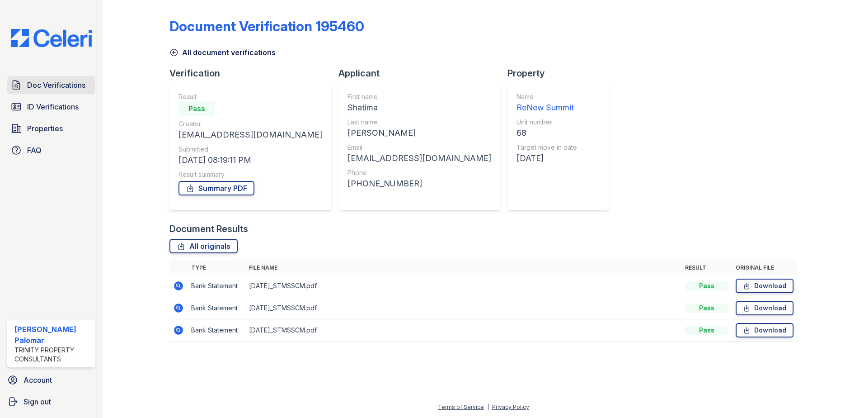
click at [66, 81] on span "Doc Verifications" at bounding box center [56, 85] width 58 height 11
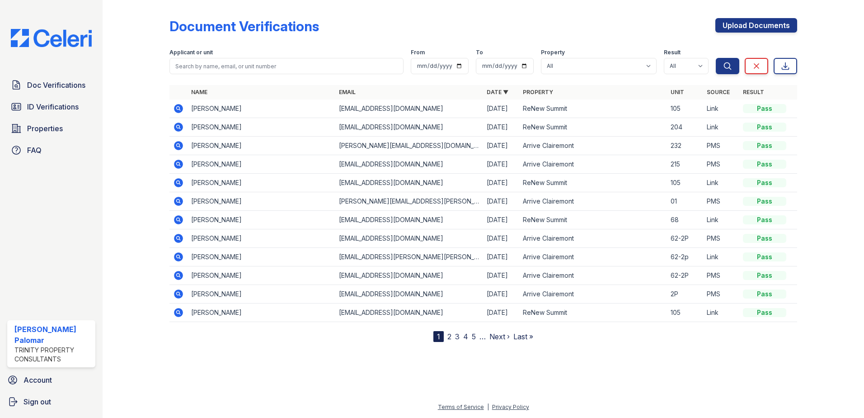
click at [180, 220] on icon at bounding box center [178, 219] width 11 height 11
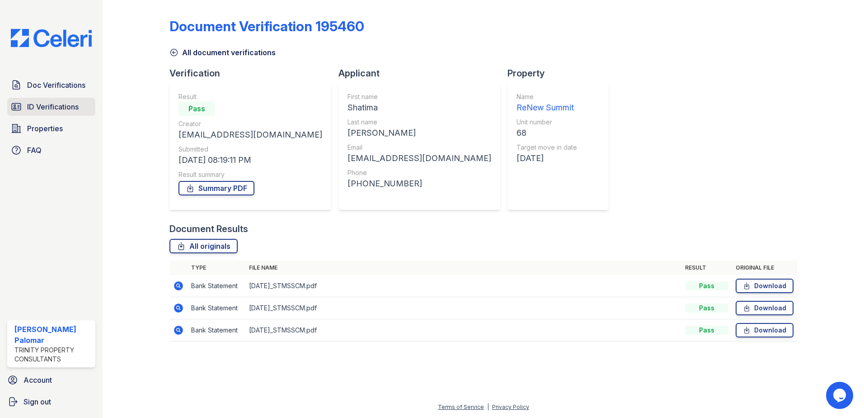
click at [55, 103] on span "ID Verifications" at bounding box center [53, 106] width 52 height 11
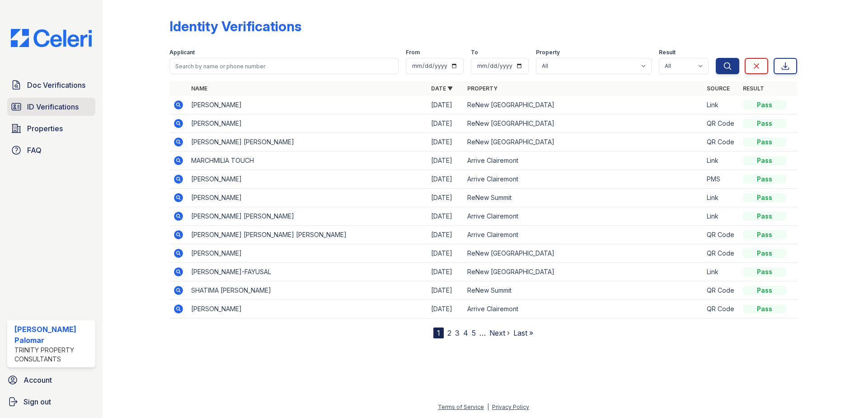
click at [65, 104] on span "ID Verifications" at bounding box center [53, 106] width 52 height 11
click at [176, 292] on icon at bounding box center [178, 290] width 9 height 9
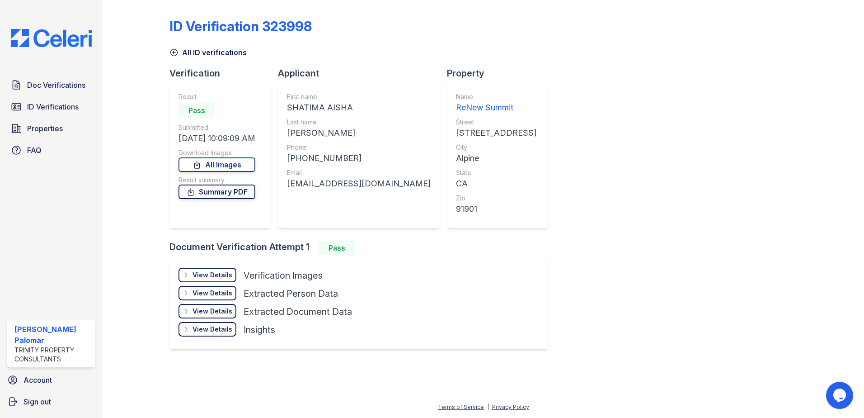
click at [214, 192] on link "Summary PDF" at bounding box center [217, 191] width 77 height 14
click at [220, 274] on div "View Details" at bounding box center [213, 274] width 40 height 9
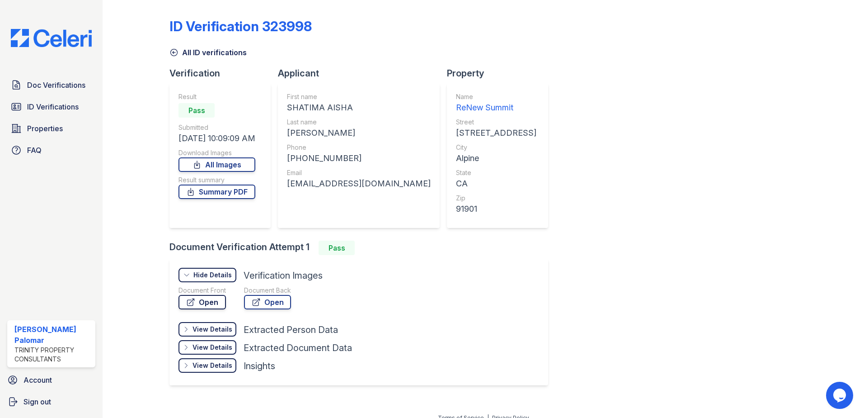
click at [215, 300] on link "Open" at bounding box center [202, 302] width 47 height 14
click at [269, 301] on link "Open" at bounding box center [267, 302] width 47 height 14
